Goal: Check status: Check status

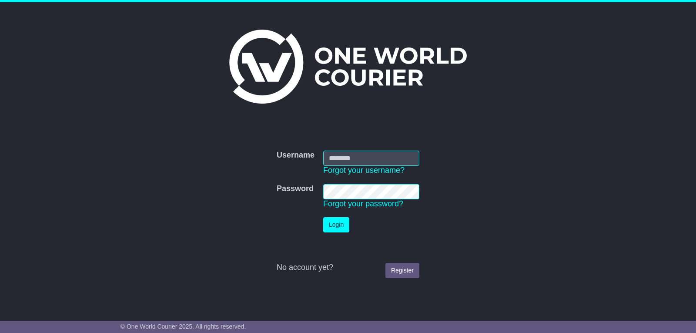
type input "**********"
click at [335, 227] on button "Login" at bounding box center [336, 224] width 26 height 15
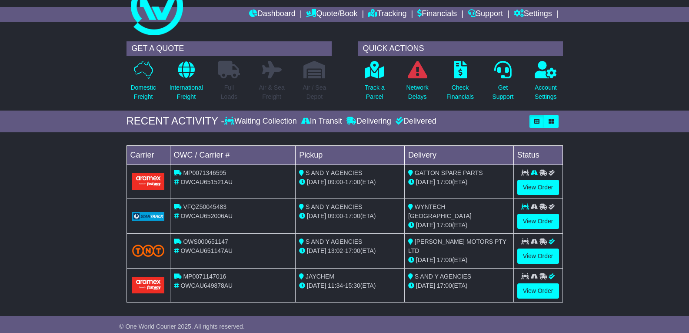
scroll to position [43, 0]
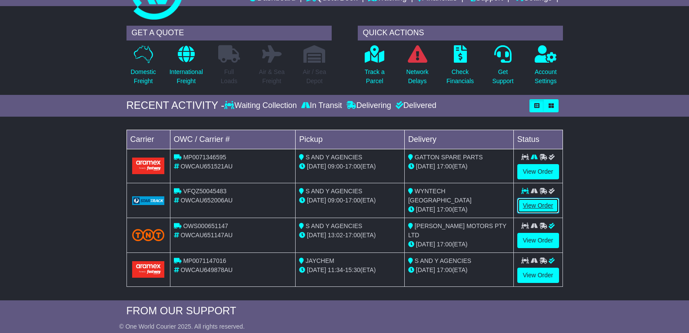
click at [533, 207] on link "View Order" at bounding box center [539, 205] width 42 height 15
